Goal: Information Seeking & Learning: Check status

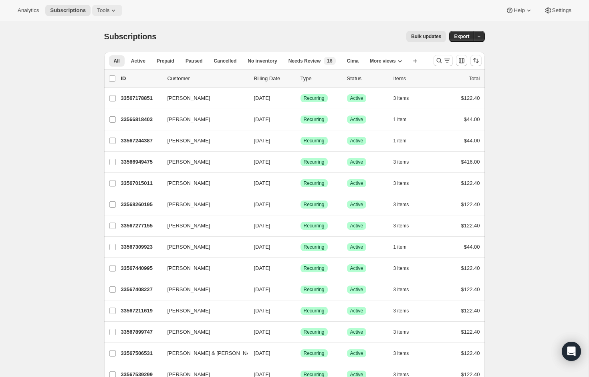
click at [117, 11] on icon at bounding box center [113, 10] width 8 height 8
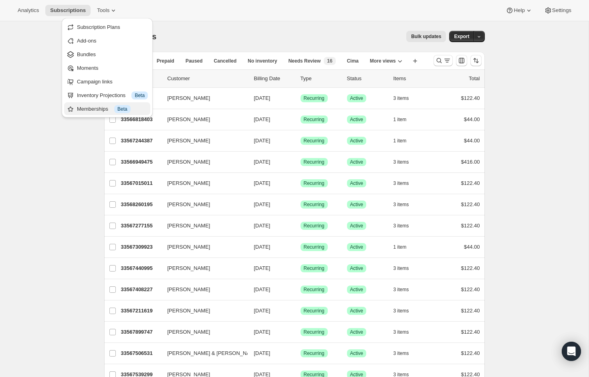
click at [98, 109] on div "Memberships Info Beta" at bounding box center [112, 109] width 71 height 8
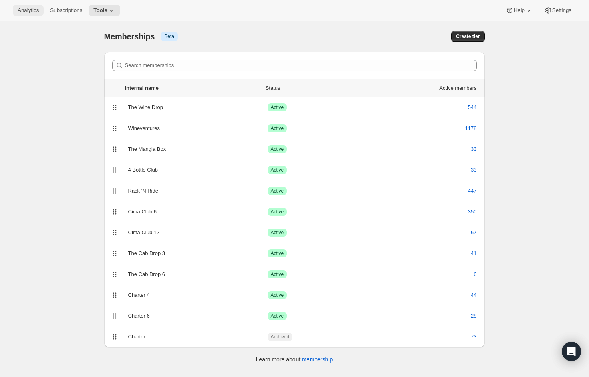
click at [37, 12] on span "Analytics" at bounding box center [28, 10] width 21 height 6
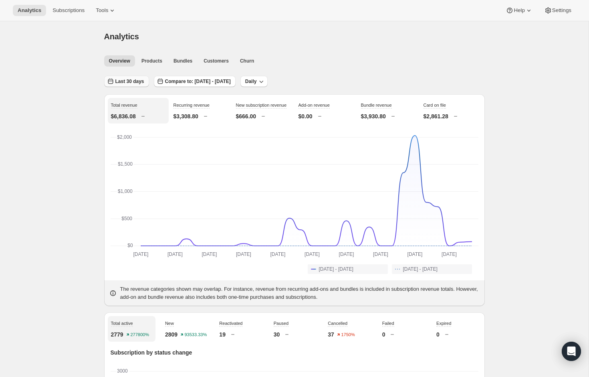
click at [124, 78] on button "Last 30 days" at bounding box center [126, 81] width 45 height 11
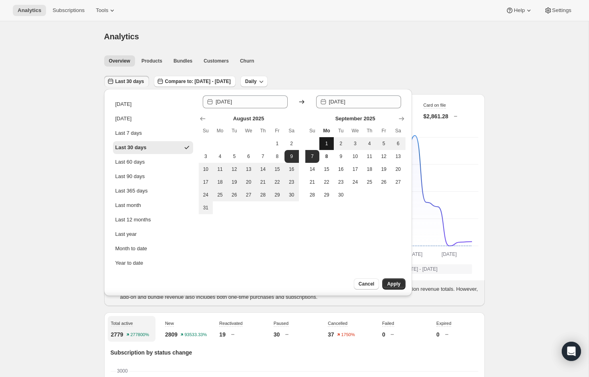
click at [327, 146] on span "1" at bounding box center [326, 143] width 8 height 6
type input "[DATE]"
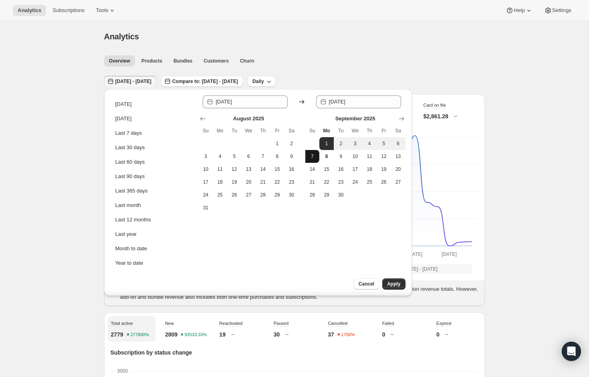
click at [316, 156] on button "7" at bounding box center [312, 156] width 14 height 13
click at [327, 141] on span "1" at bounding box center [326, 143] width 8 height 6
click at [328, 153] on span "8" at bounding box center [326, 156] width 8 height 6
type input "[DATE]"
click at [397, 286] on span "Apply" at bounding box center [393, 283] width 13 height 6
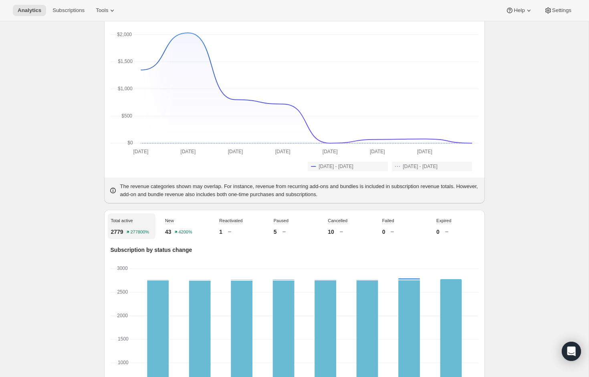
scroll to position [104, 0]
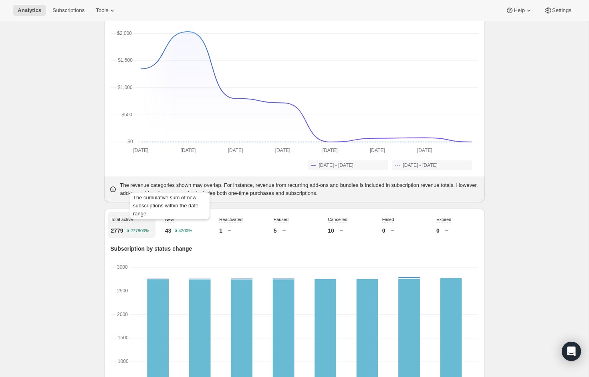
click at [171, 222] on span "New" at bounding box center [169, 219] width 9 height 5
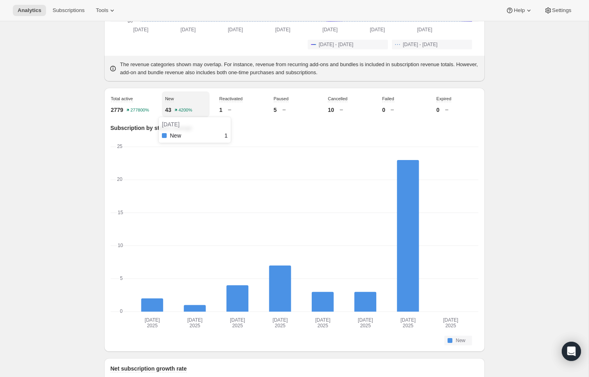
scroll to position [240, 0]
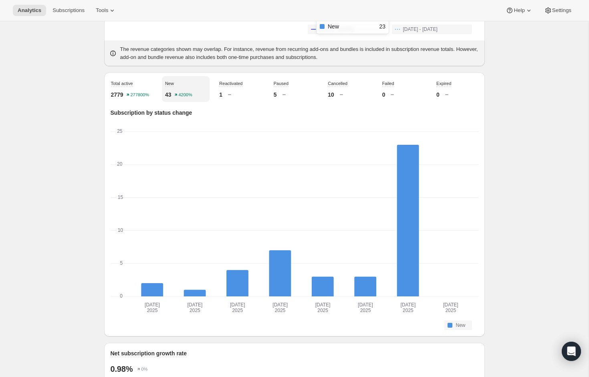
click at [405, 260] on rect "New-0 23" at bounding box center [408, 221] width 22 height 152
click at [400, 296] on rect "New-0 23" at bounding box center [408, 221] width 22 height 152
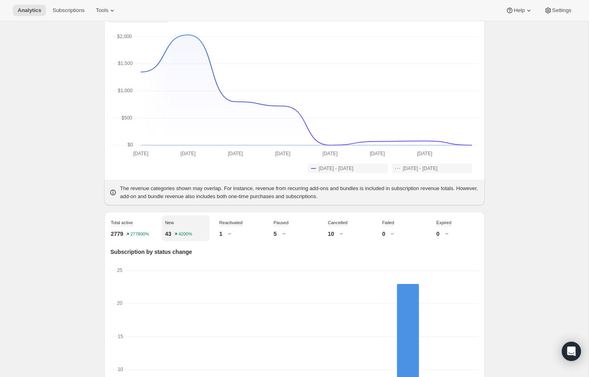
scroll to position [103, 0]
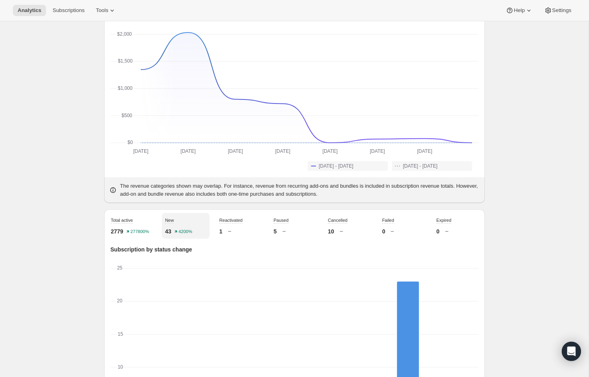
click at [332, 234] on div "Cancelled 10" at bounding box center [348, 226] width 48 height 26
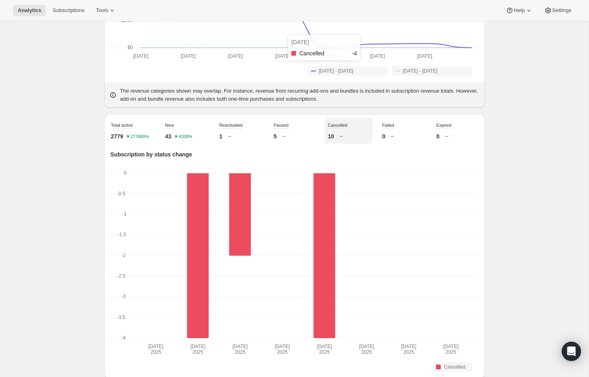
scroll to position [199, 0]
click at [183, 135] on div "New 43 4200%" at bounding box center [186, 130] width 48 height 26
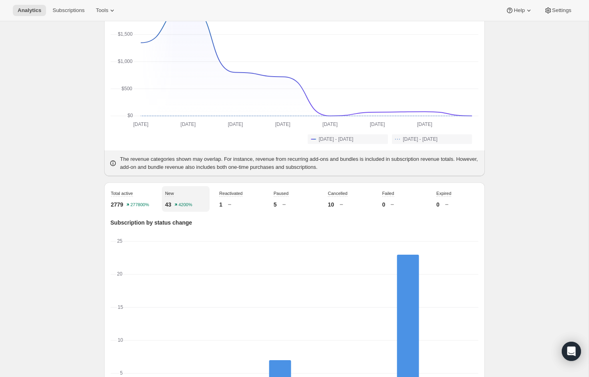
scroll to position [0, 0]
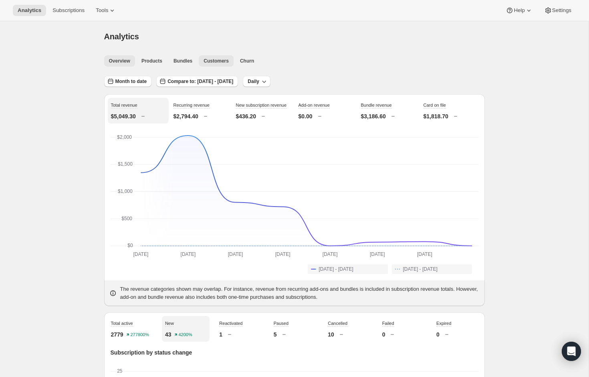
click at [214, 61] on span "Customers" at bounding box center [216, 61] width 25 height 6
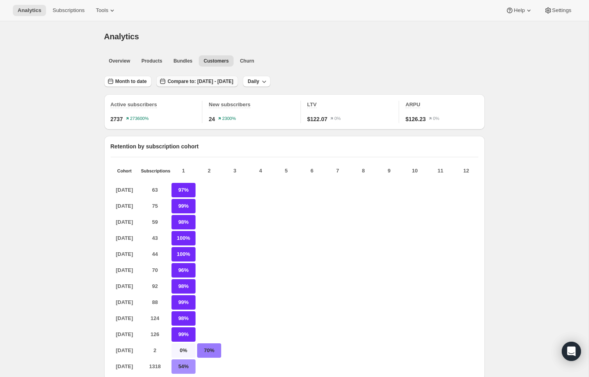
click at [221, 81] on span "Compare to: [DATE] - [DATE]" at bounding box center [200, 81] width 66 height 6
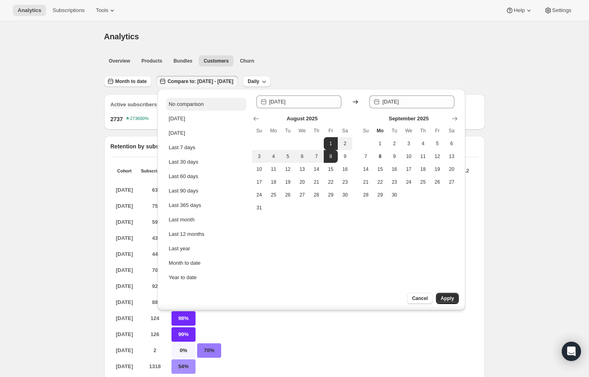
click at [198, 102] on div "No comparison" at bounding box center [186, 104] width 35 height 8
type input "[DATE]"
click at [140, 80] on span "Month to date" at bounding box center [131, 81] width 32 height 6
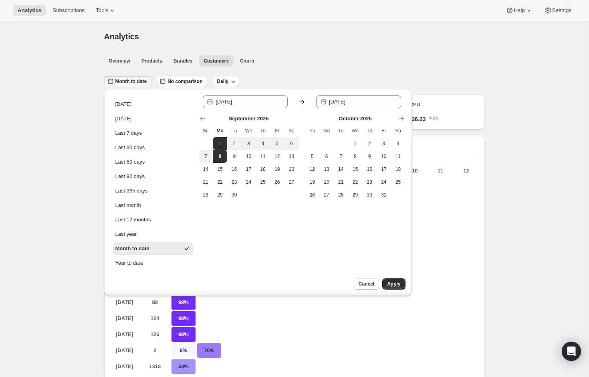
click at [312, 63] on ul "Overview Products Bundles Customers Churn More views" at bounding box center [292, 60] width 379 height 11
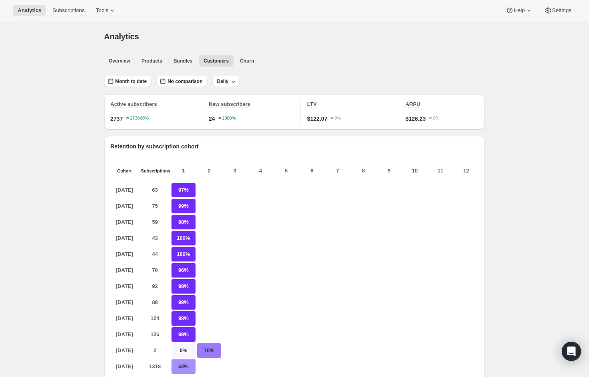
click at [238, 113] on div "New subscribers 24 2300%" at bounding box center [255, 111] width 92 height 22
click at [229, 103] on span "New subscribers" at bounding box center [230, 104] width 42 height 6
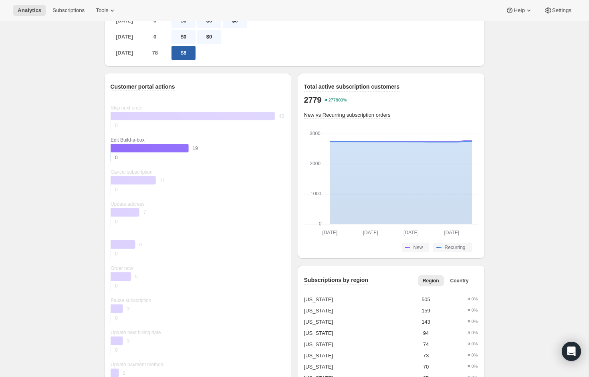
scroll to position [618, 0]
